Goal: Transaction & Acquisition: Purchase product/service

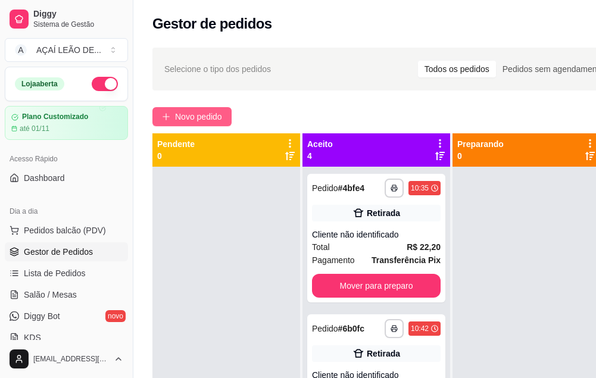
click at [214, 117] on span "Novo pedido" at bounding box center [198, 116] width 47 height 13
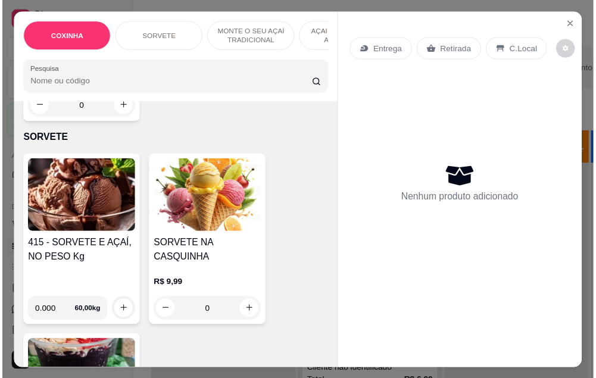
scroll to position [417, 0]
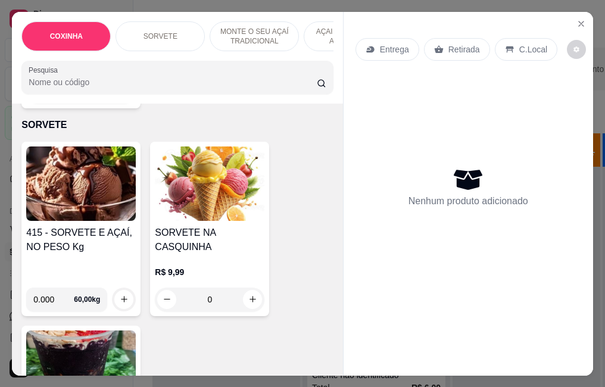
click at [88, 246] on div "415 - SORVETE E AÇAÍ, NO PESO Kg" at bounding box center [81, 252] width 110 height 52
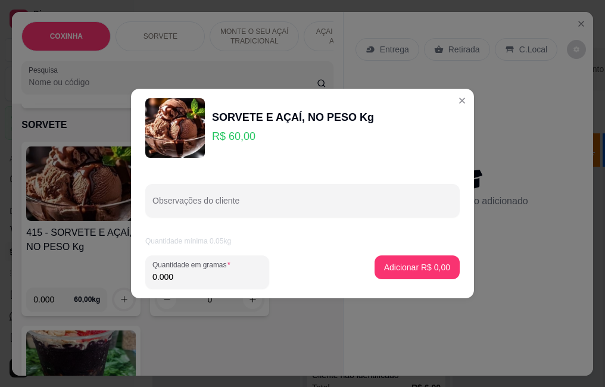
click at [228, 271] on input "0.000" at bounding box center [207, 277] width 110 height 12
type input "0.212"
click at [423, 273] on p "Adicionar R$ 12,72" at bounding box center [414, 267] width 71 height 12
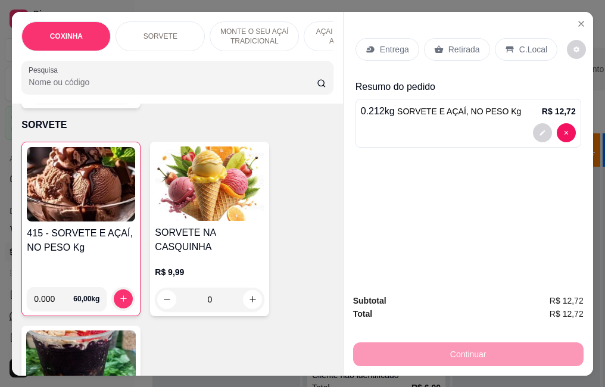
click at [467, 50] on p "Retirada" at bounding box center [464, 49] width 32 height 12
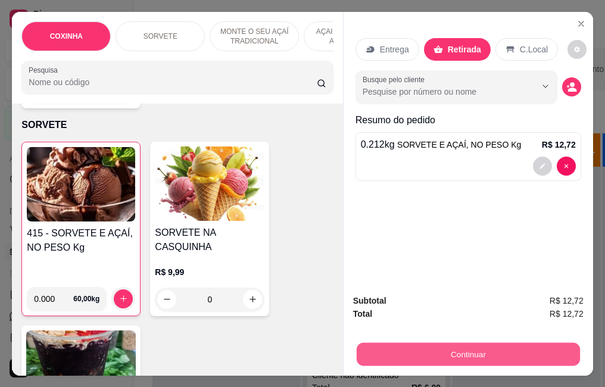
click at [439, 352] on button "Continuar" at bounding box center [467, 353] width 223 height 23
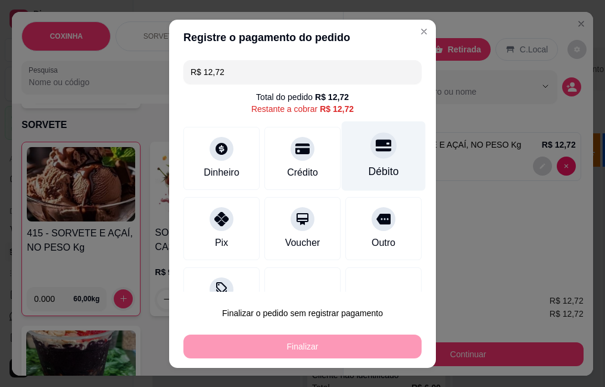
click at [368, 165] on div "Débito" at bounding box center [383, 171] width 30 height 15
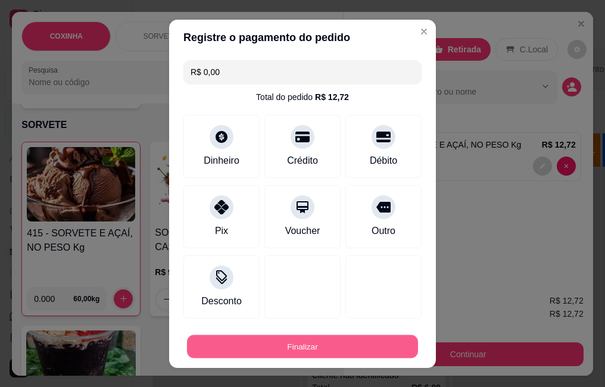
click at [306, 338] on button "Finalizar" at bounding box center [302, 346] width 231 height 23
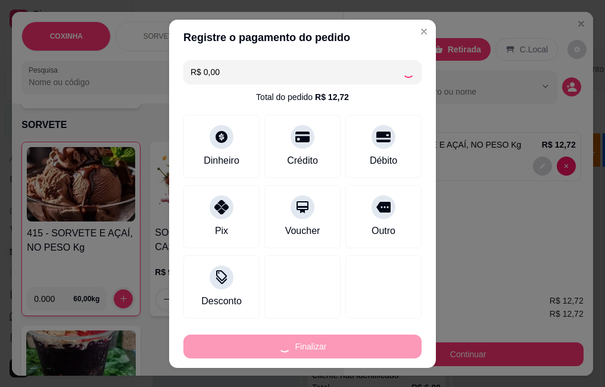
type input "-R$ 12,72"
